Goal: Check status: Check status

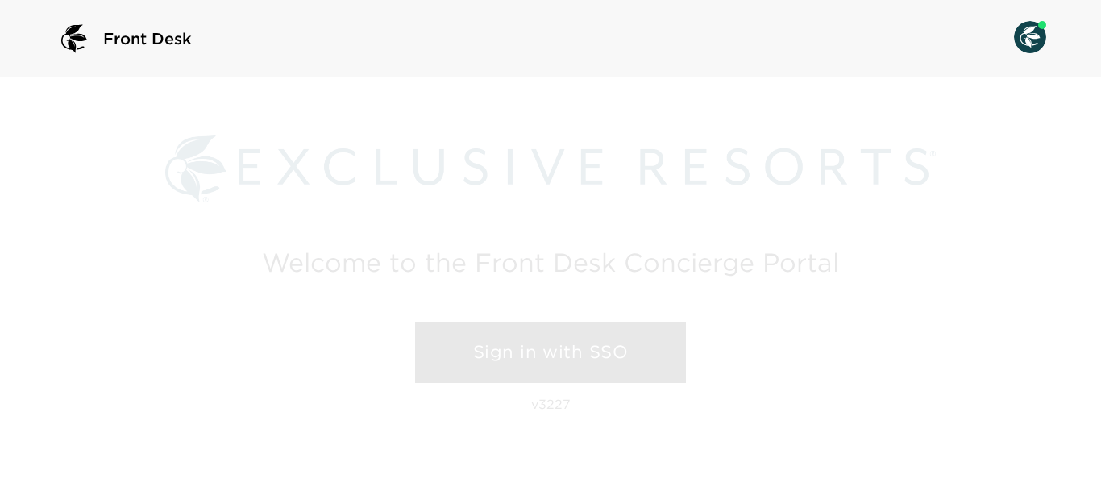
click at [556, 354] on link "Sign in with SSO" at bounding box center [550, 352] width 271 height 61
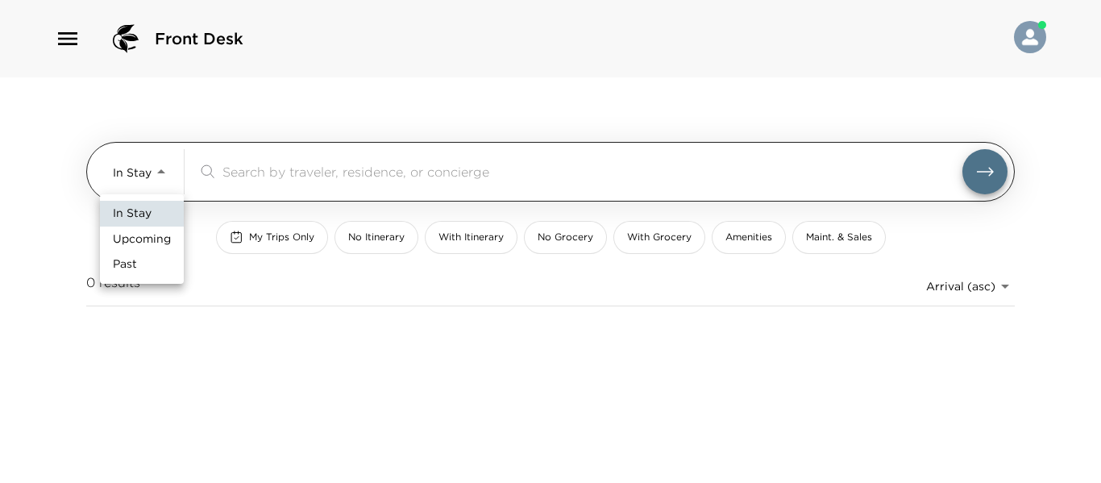
click at [162, 173] on body "Front Desk In Stay In-Stay ​ My Trips Only No Itinerary With Itinerary No Groce…" at bounding box center [550, 241] width 1101 height 483
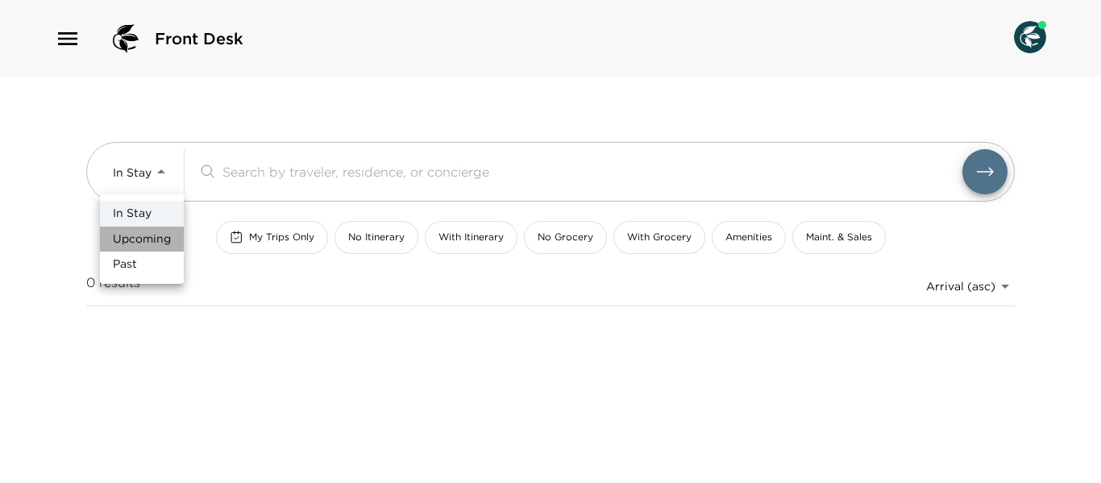
click at [160, 235] on span "Upcoming" at bounding box center [142, 239] width 58 height 16
type input "Upcoming"
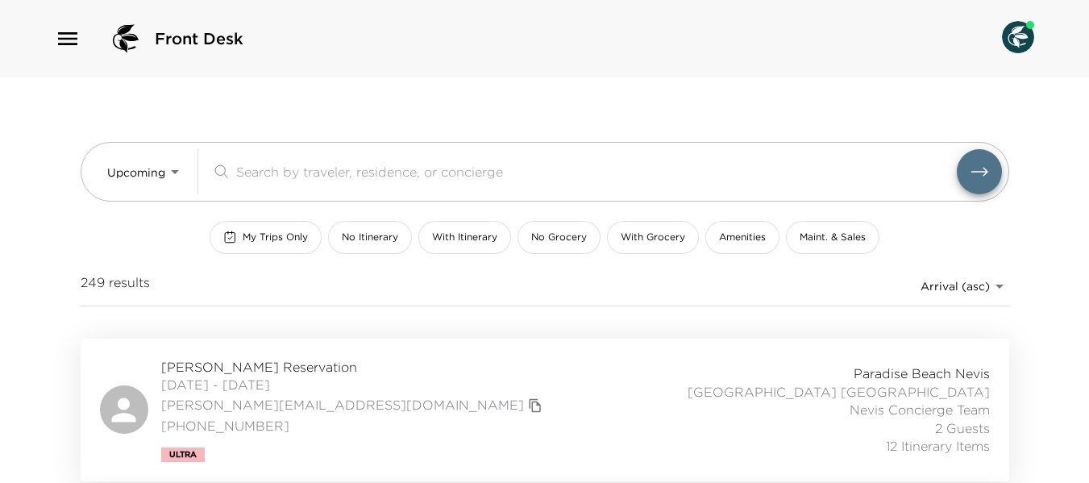
click at [405, 376] on div "Nicole Byrne Reservation 09/02/2025 - 09/08/2025 nicole@byrneups.com (702) 300-…" at bounding box center [545, 410] width 890 height 104
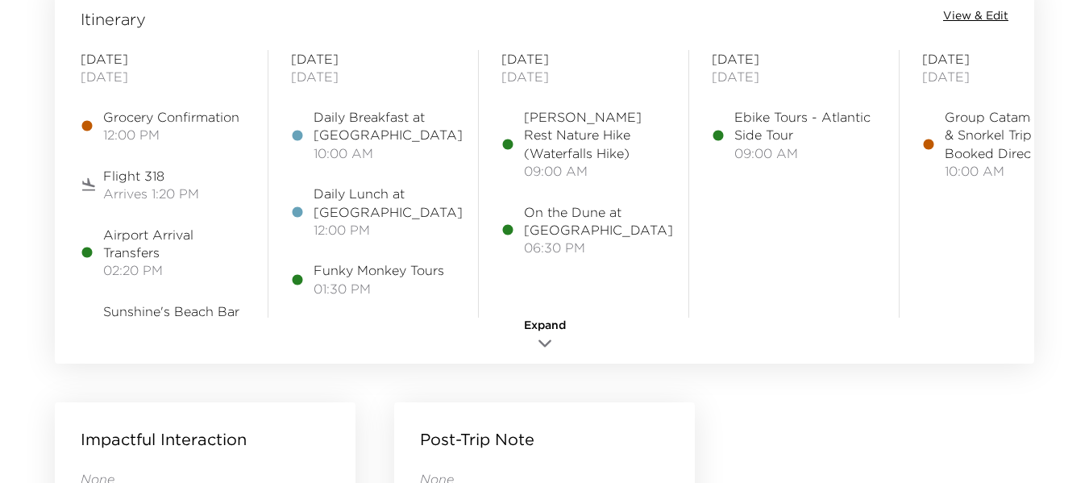
scroll to position [1209, 0]
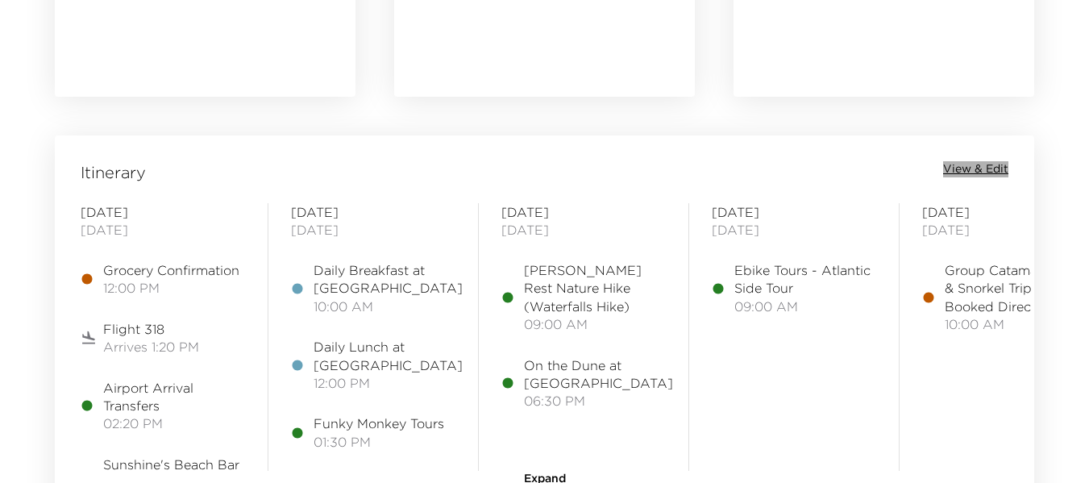
click at [998, 165] on span "View & Edit" at bounding box center [975, 169] width 65 height 16
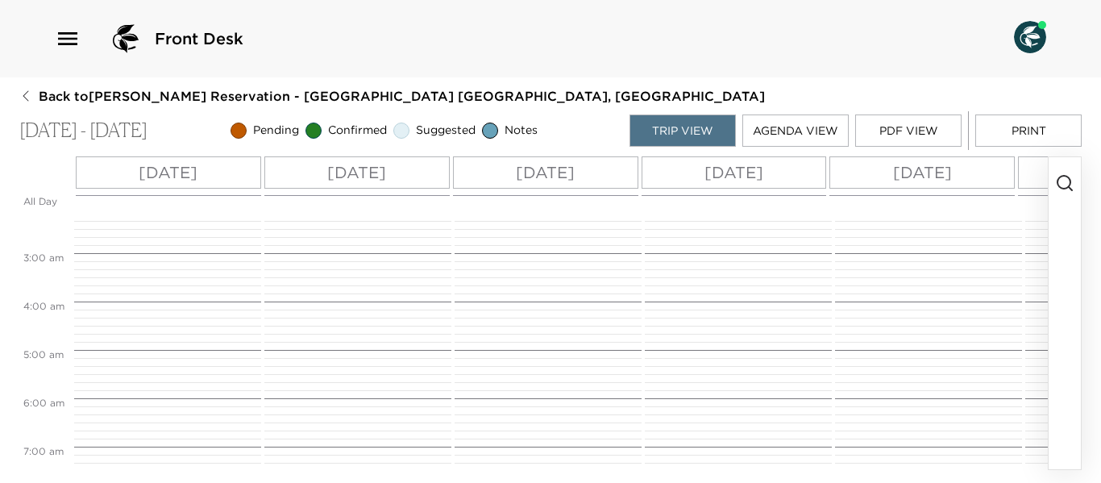
scroll to position [274, 0]
